Goal: Task Accomplishment & Management: Use online tool/utility

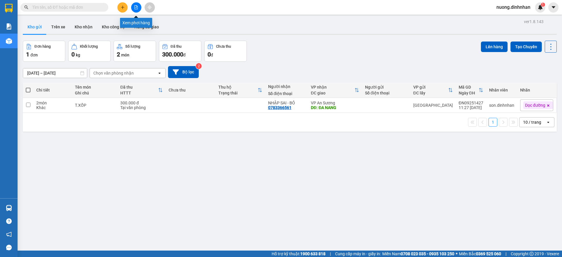
click at [135, 9] on icon "file-add" at bounding box center [136, 7] width 3 height 4
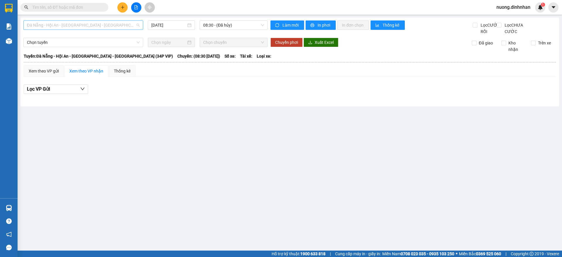
click at [69, 26] on span "Đà Nẵng - Hội An - [GEOGRAPHIC_DATA] - [GEOGRAPHIC_DATA] (34P VIP)" at bounding box center [83, 25] width 113 height 9
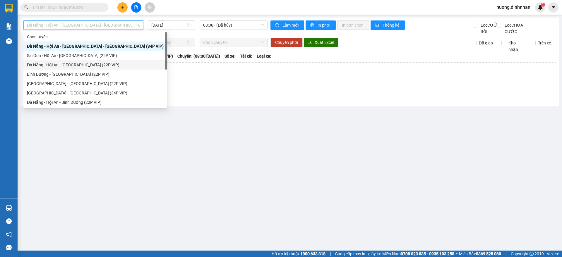
click at [71, 66] on div "Đà Nẵng - Hội An - [GEOGRAPHIC_DATA] (22P VIP)" at bounding box center [95, 65] width 137 height 6
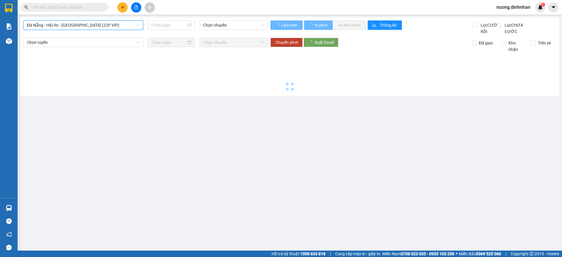
type input "[DATE]"
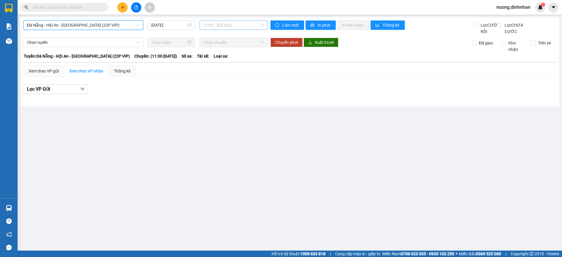
click at [230, 26] on span "11:00 - (Đã hủy)" at bounding box center [233, 25] width 61 height 9
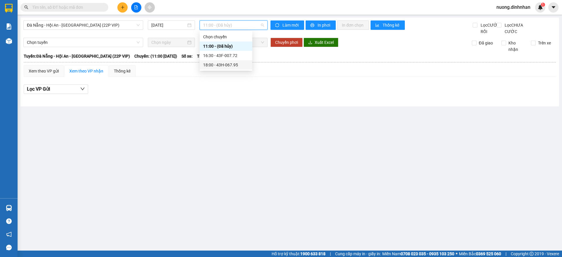
click at [219, 68] on div "18:00 - 43H-067.95" at bounding box center [226, 64] width 53 height 9
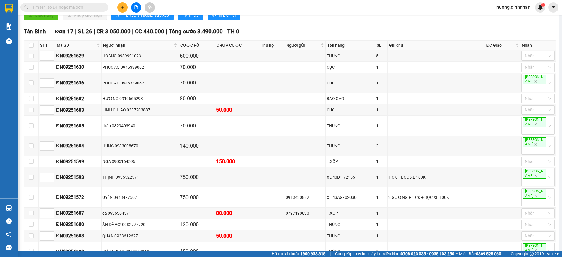
scroll to position [37, 0]
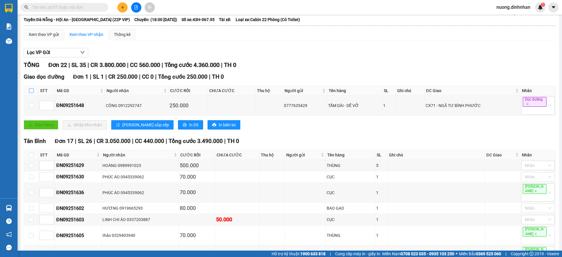
click at [33, 96] on th at bounding box center [31, 91] width 15 height 10
click at [33, 93] on input "checkbox" at bounding box center [31, 90] width 5 height 5
checkbox input "true"
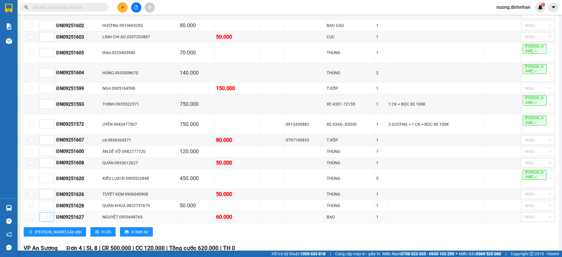
scroll to position [267, 0]
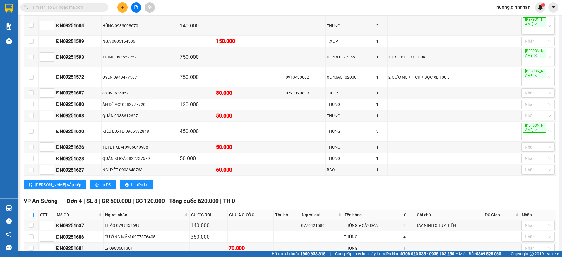
click at [33, 213] on input "checkbox" at bounding box center [31, 215] width 5 height 5
checkbox input "true"
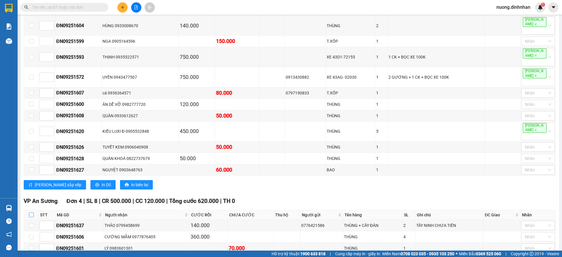
checkbox input "true"
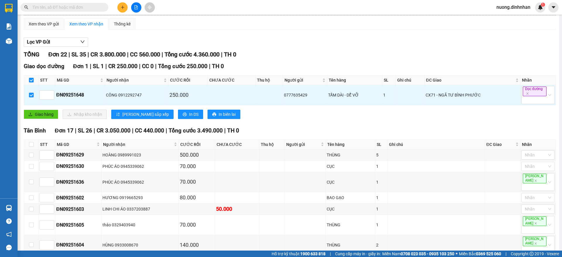
scroll to position [0, 0]
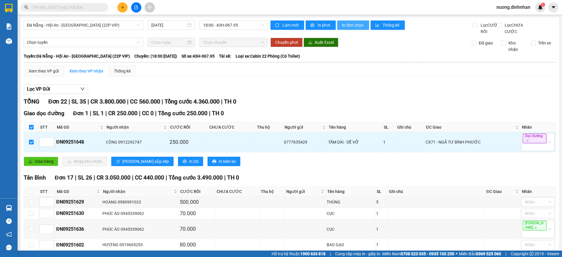
click at [342, 27] on span "In đơn chọn" at bounding box center [353, 25] width 23 height 6
